Goal: Task Accomplishment & Management: Use online tool/utility

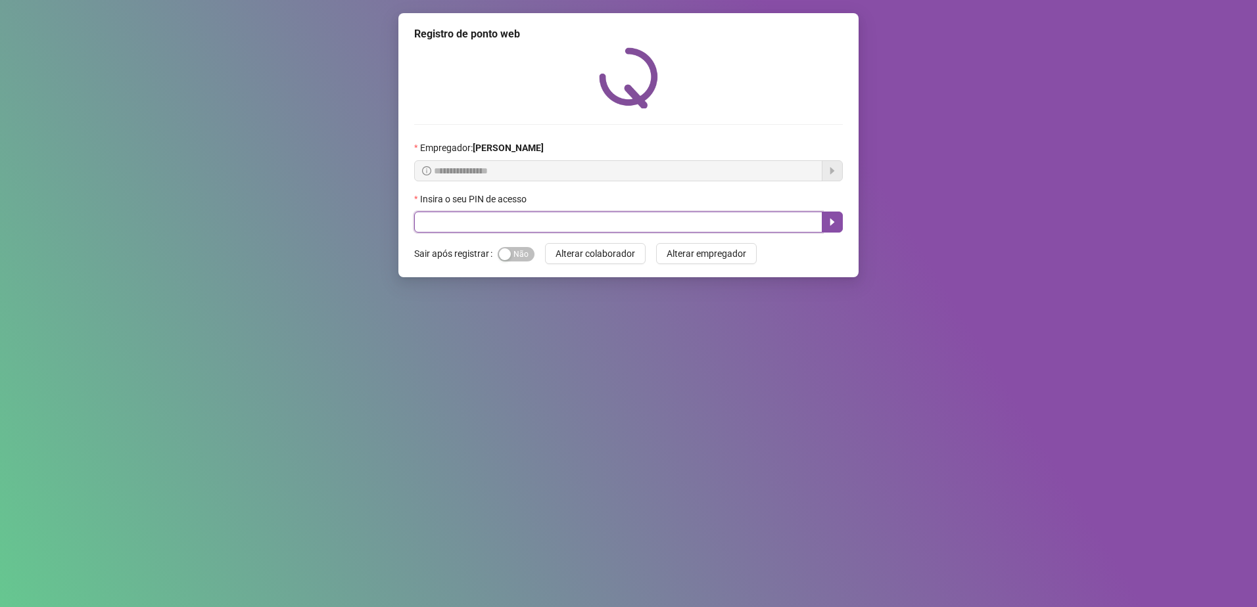
click at [507, 218] on input "text" at bounding box center [618, 222] width 408 height 21
click at [499, 222] on input "text" at bounding box center [618, 222] width 408 height 21
type input "*****"
click at [829, 216] on button "button" at bounding box center [832, 222] width 21 height 21
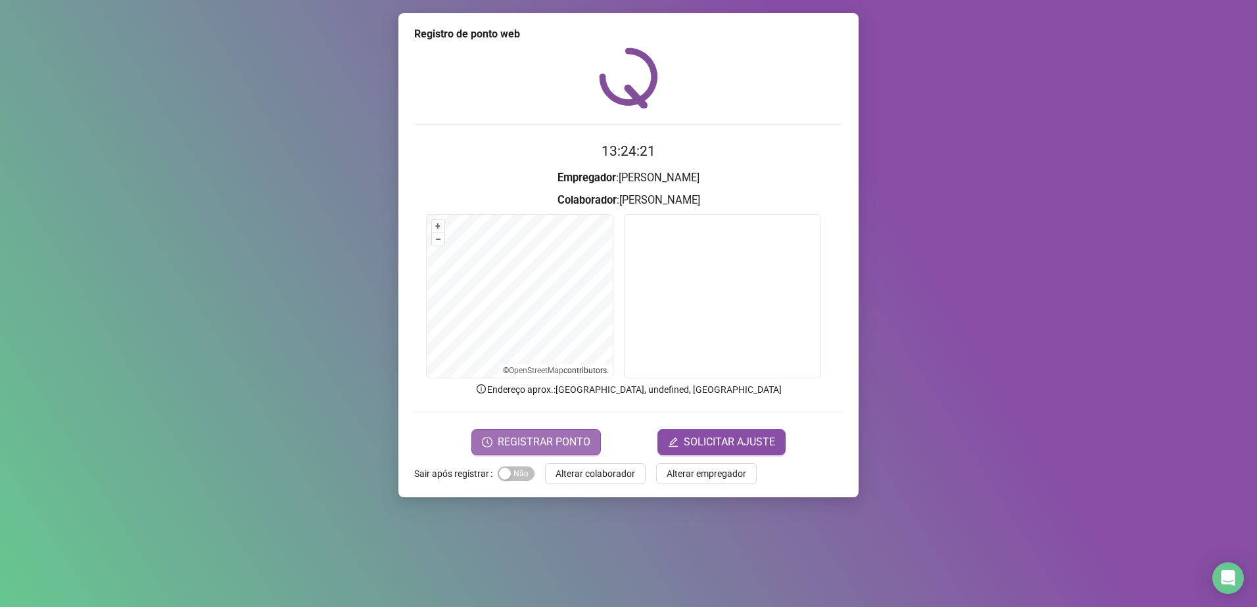
click at [551, 437] on span "REGISTRAR PONTO" at bounding box center [544, 442] width 93 height 16
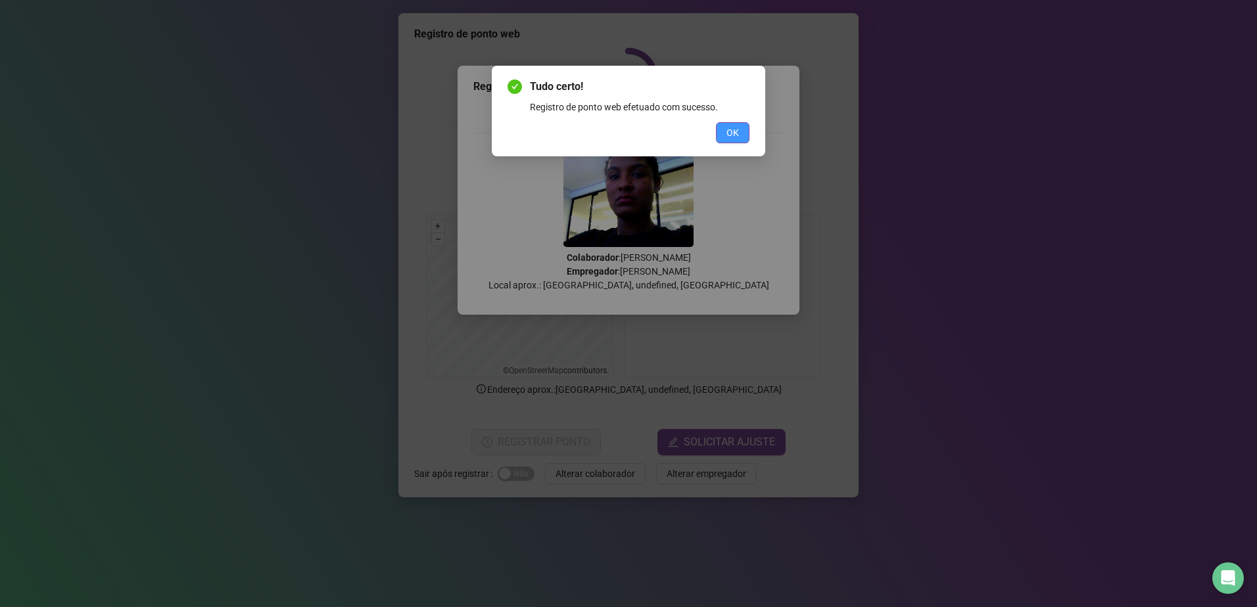
click at [739, 137] on button "OK" at bounding box center [733, 132] width 34 height 21
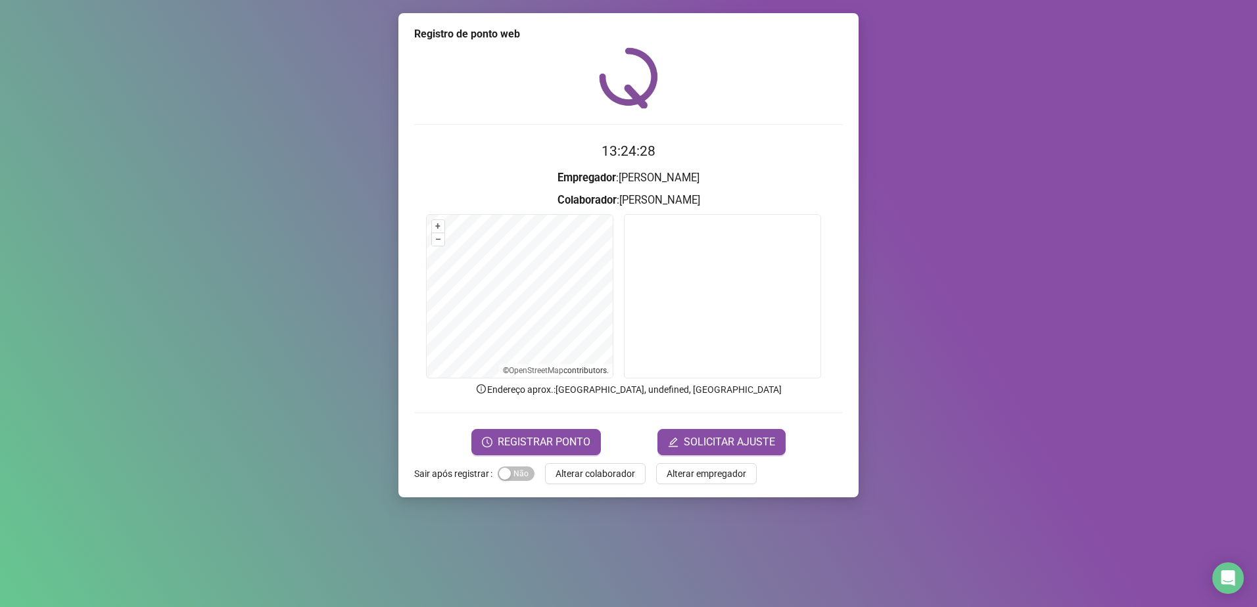
click at [1130, 176] on div "Registro de ponto web 13:24:28 Empregador : [PERSON_NAME] : [PERSON_NAME] + – ⇧…" at bounding box center [628, 303] width 1257 height 607
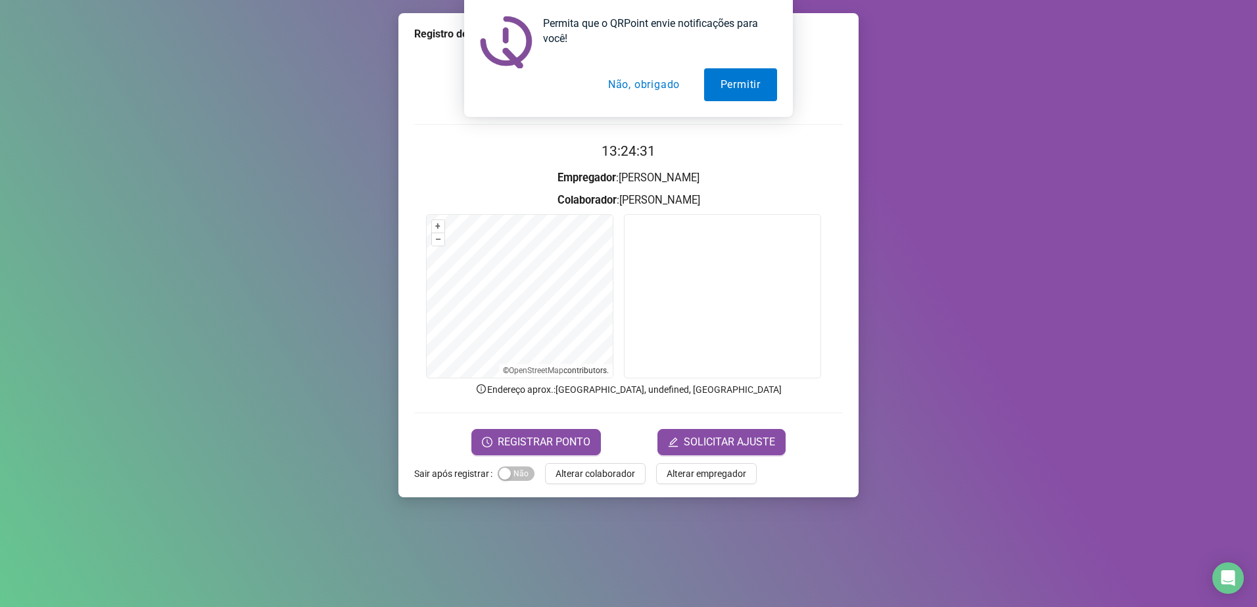
click at [645, 85] on button "Não, obrigado" at bounding box center [644, 84] width 105 height 33
